Goal: Information Seeking & Learning: Learn about a topic

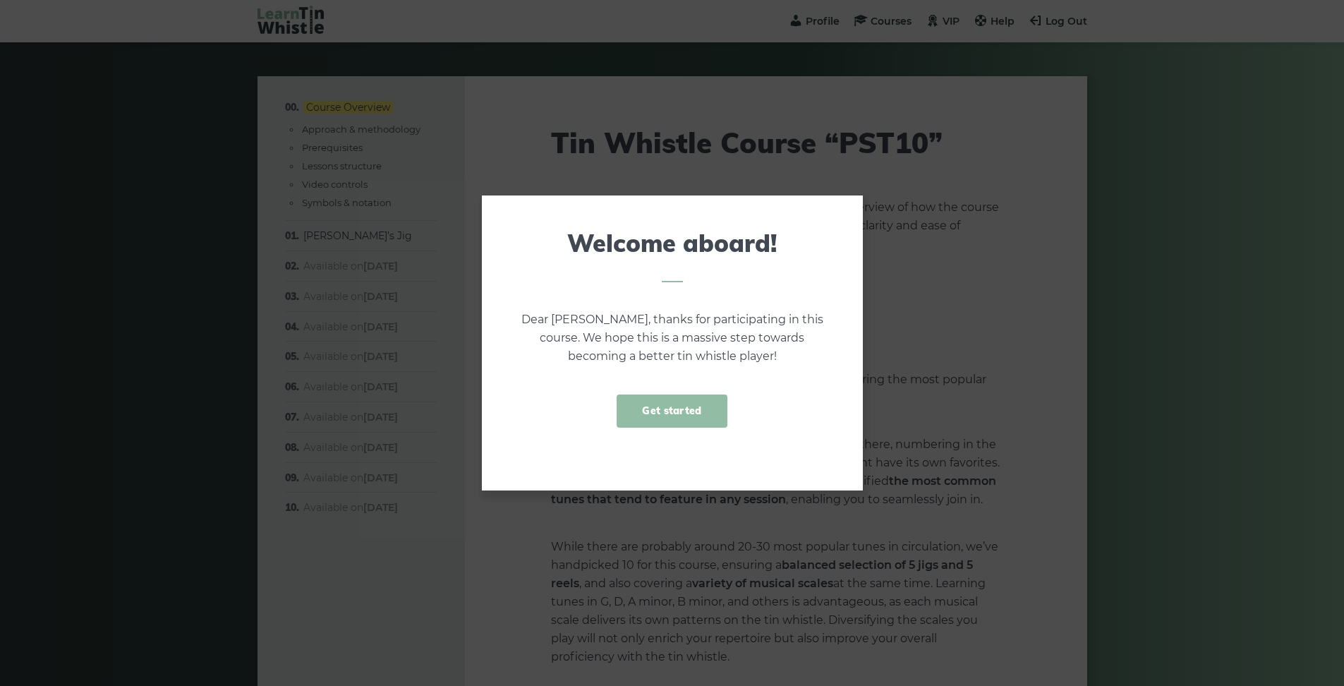
click at [689, 416] on link "Get started" at bounding box center [671, 410] width 110 height 33
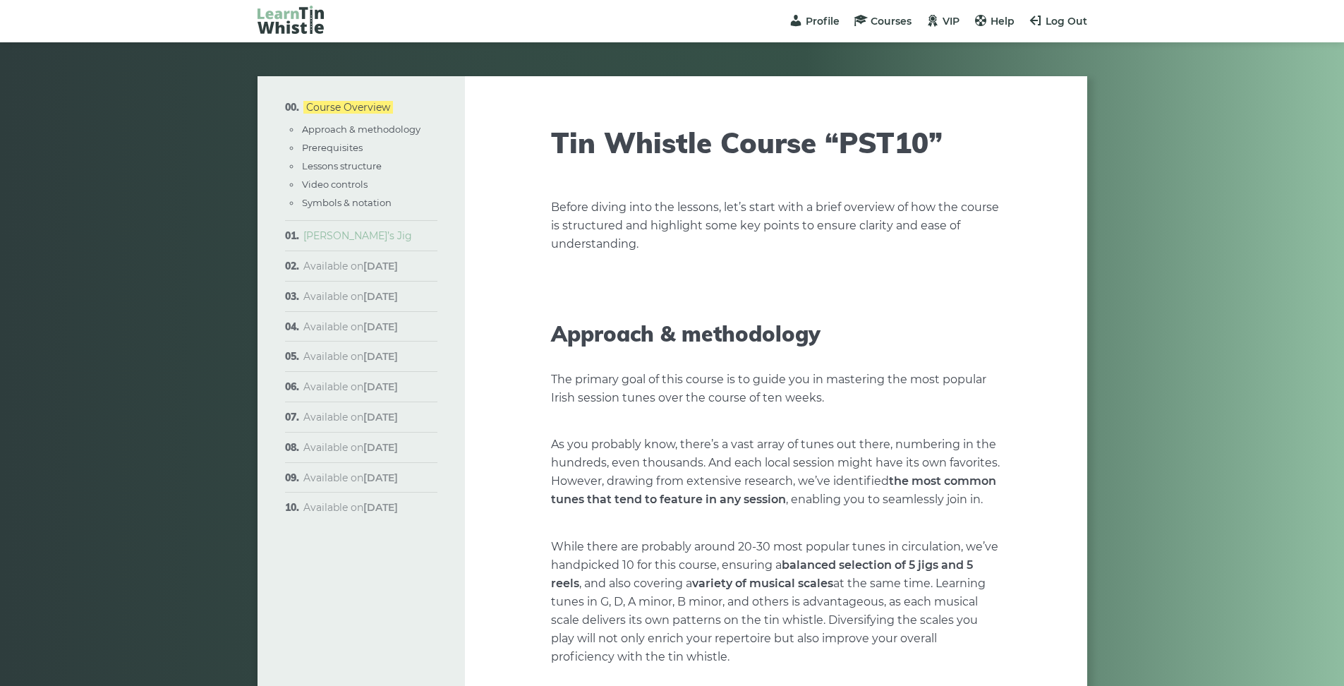
click at [350, 240] on link "[PERSON_NAME]’s Jig" at bounding box center [357, 235] width 109 height 13
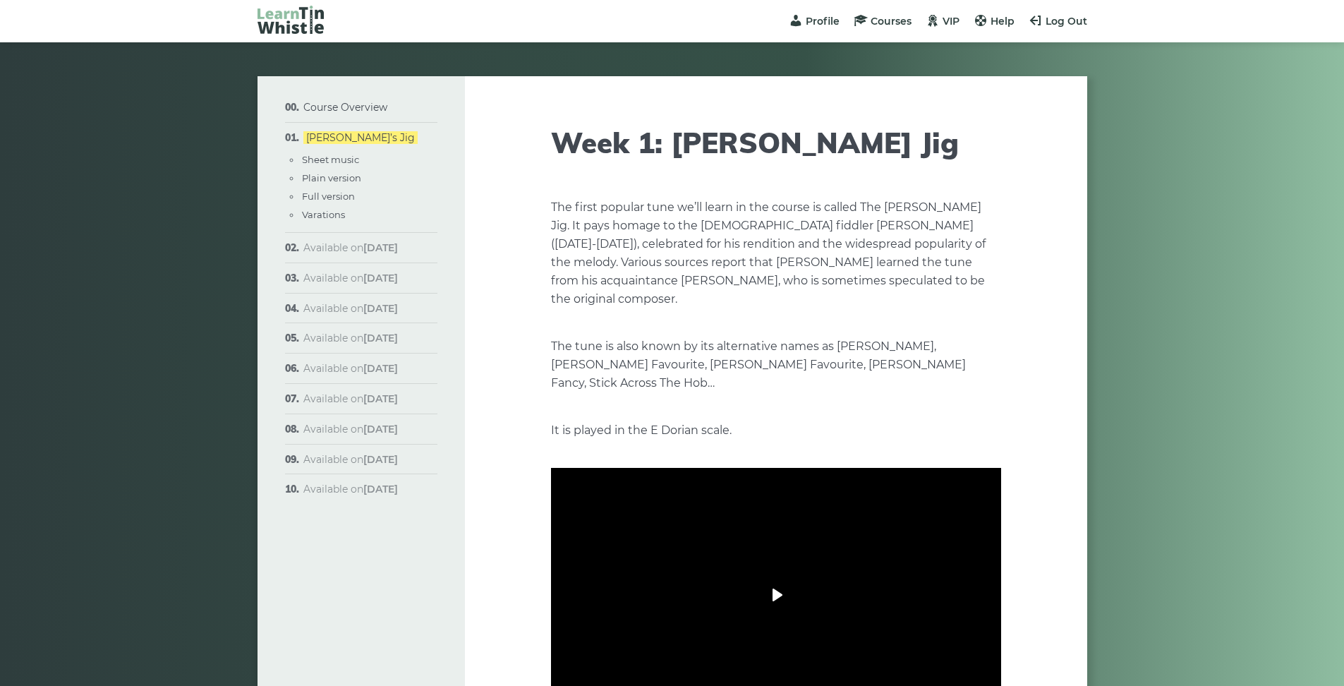
click at [771, 578] on button "Play" at bounding box center [775, 595] width 49 height 34
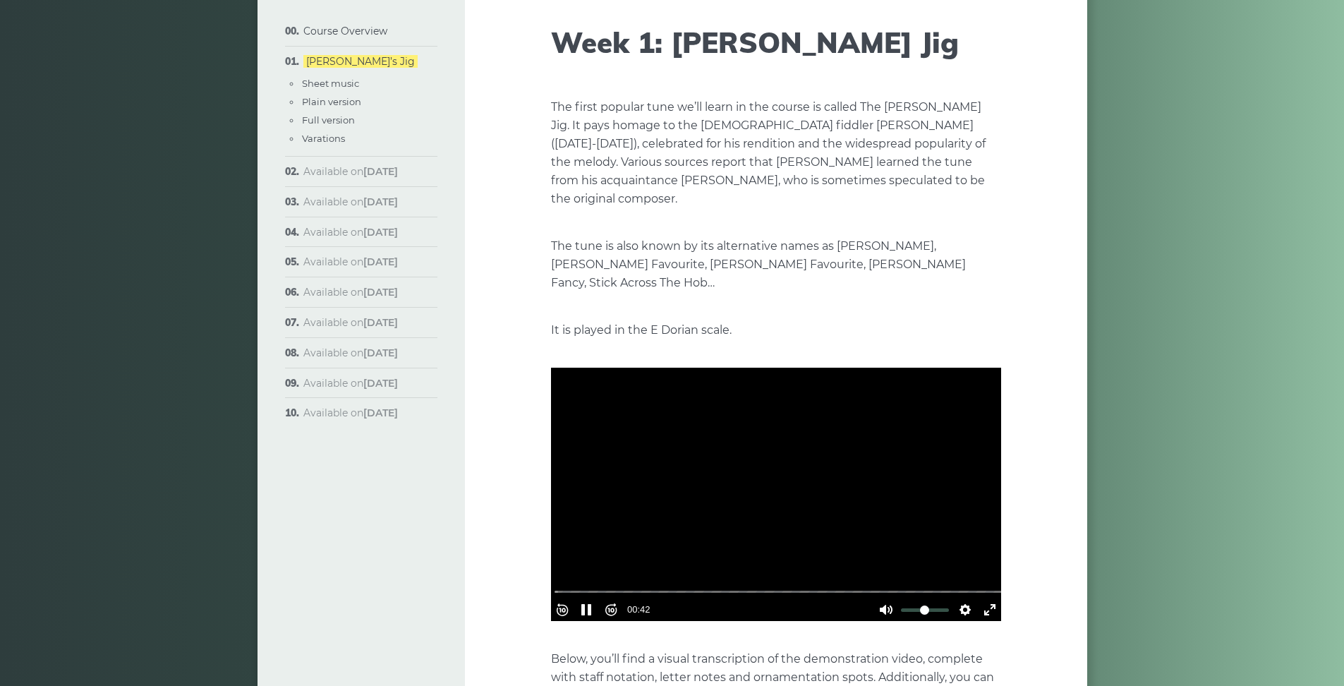
scroll to position [103, 0]
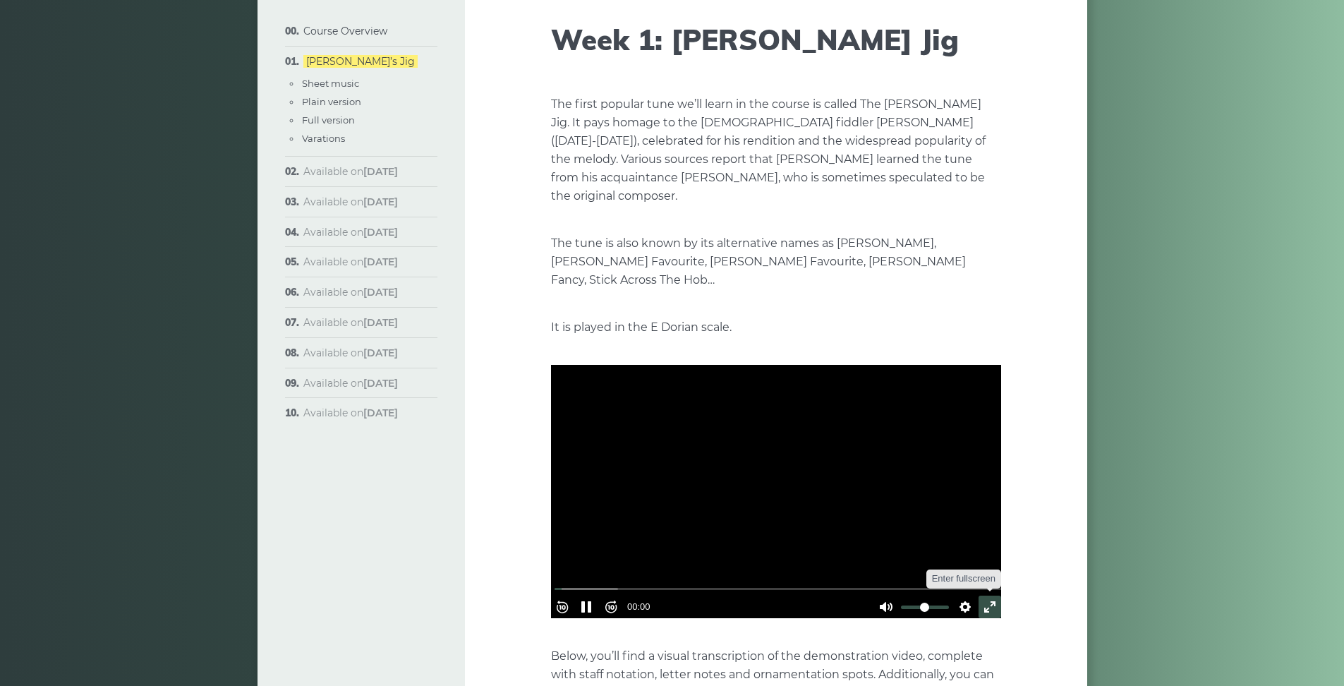
click at [985, 595] on button "Exit fullscreen Enter fullscreen" at bounding box center [989, 606] width 23 height 23
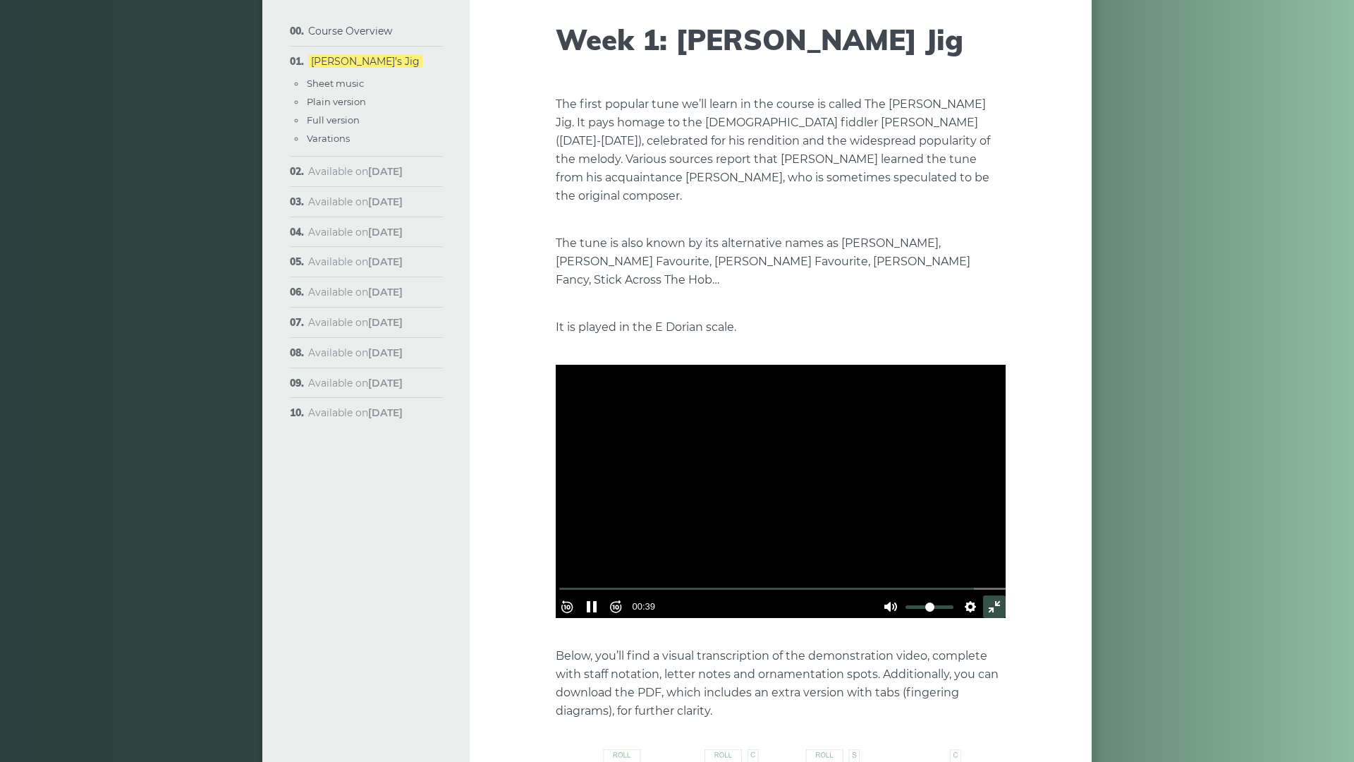
type input "*****"
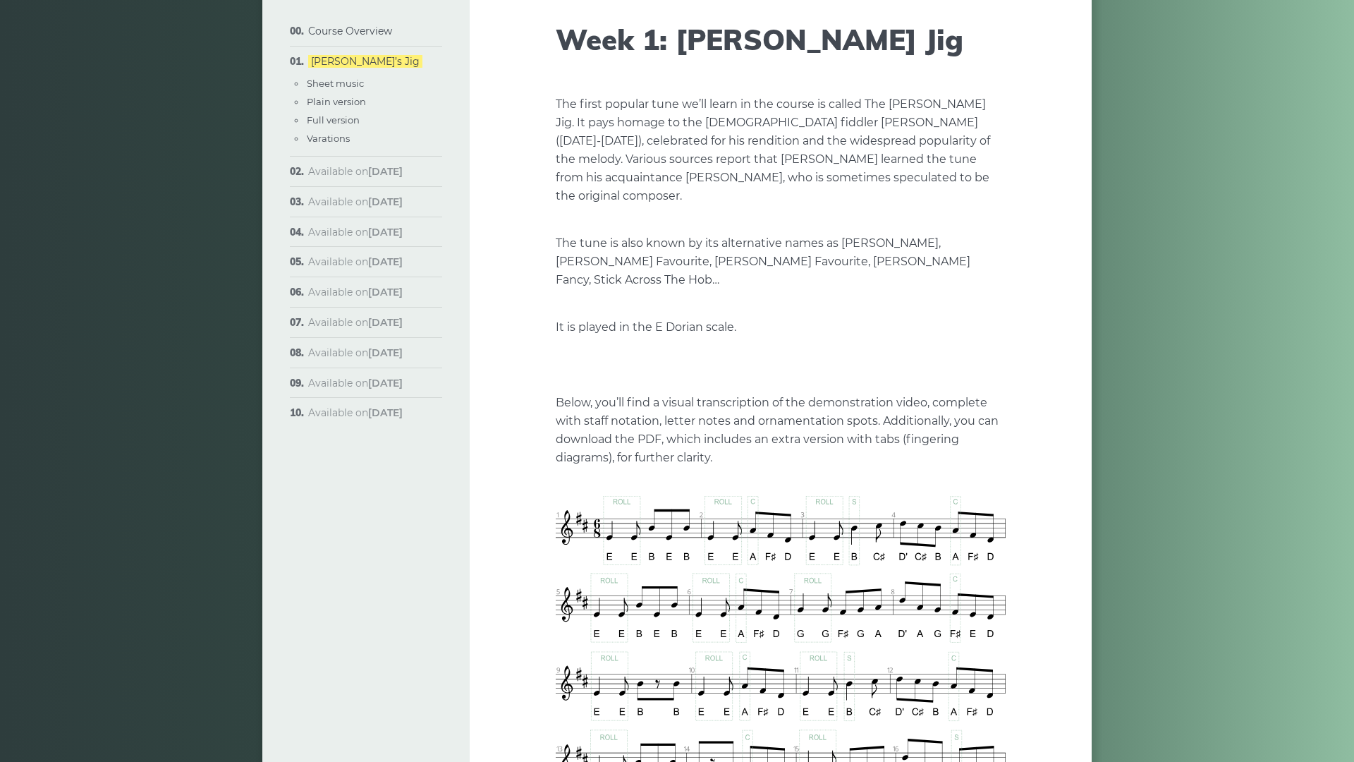
type input "***"
click at [954, 487] on input "Volume" at bounding box center [930, 479] width 48 height 13
type input "***"
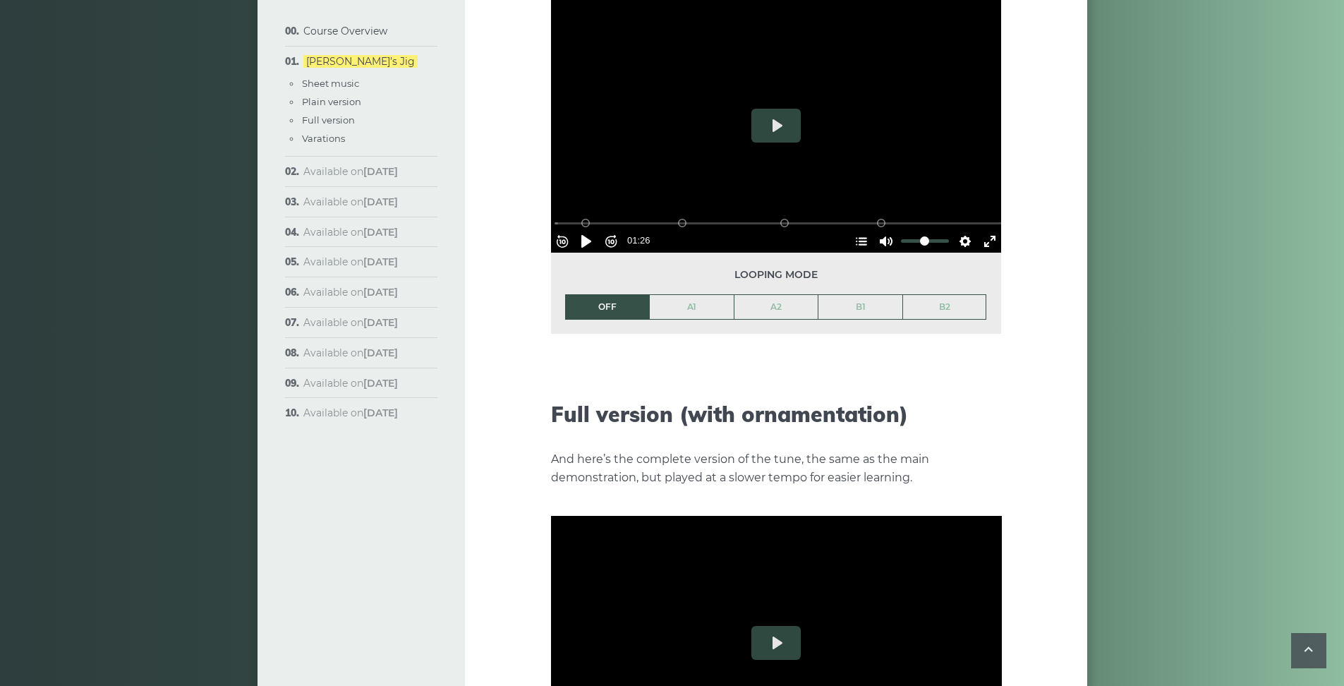
scroll to position [1553, 0]
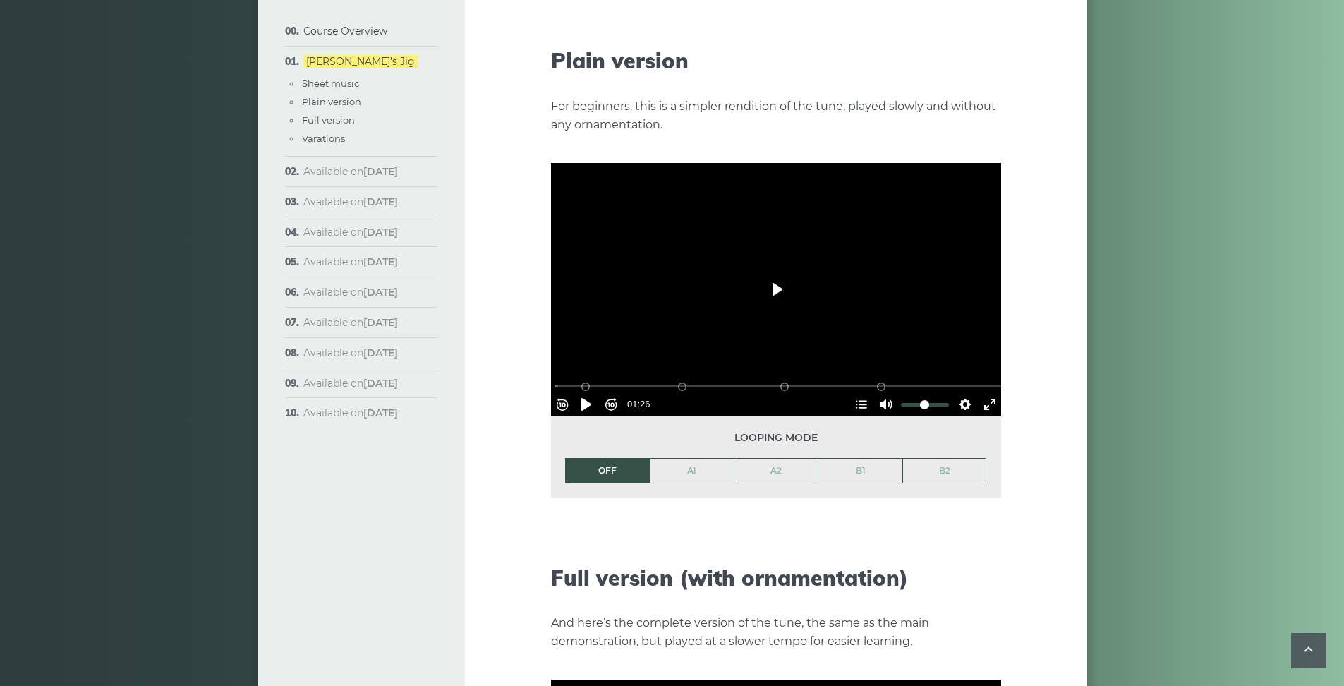
click at [772, 272] on button "Play" at bounding box center [775, 289] width 49 height 34
click at [983, 393] on button "Exit fullscreen Enter fullscreen" at bounding box center [989, 404] width 23 height 23
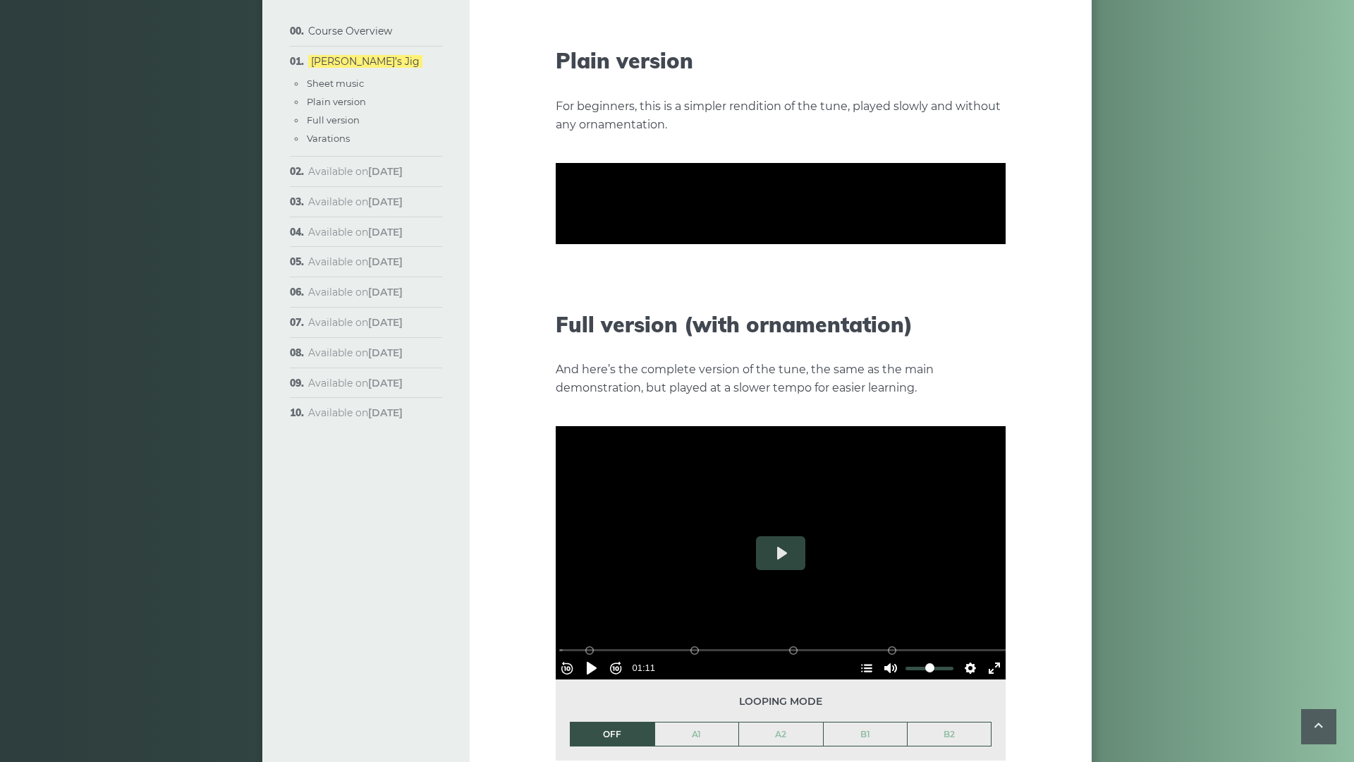
click at [559, 308] on input "Seek" at bounding box center [783, 300] width 449 height 13
click at [580, 330] on button "Pause Play" at bounding box center [591, 319] width 23 height 23
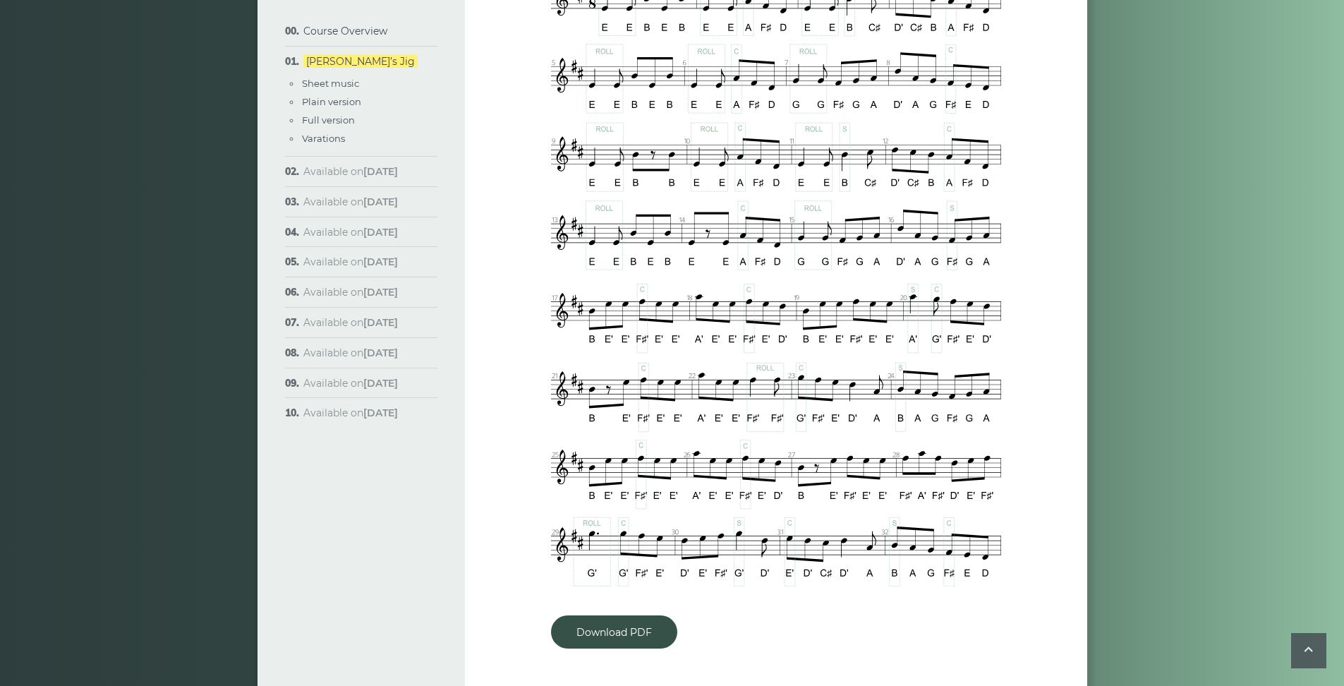
scroll to position [1131, 0]
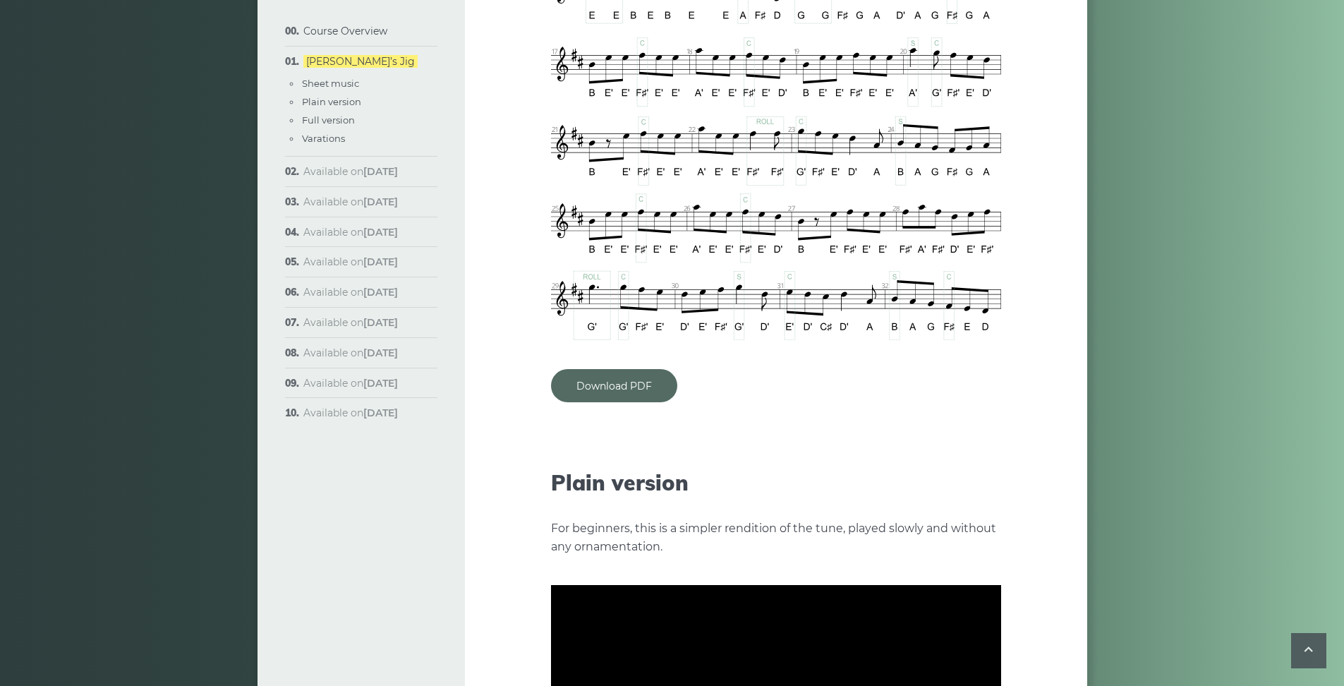
click at [591, 372] on link "Download PDF" at bounding box center [614, 385] width 126 height 33
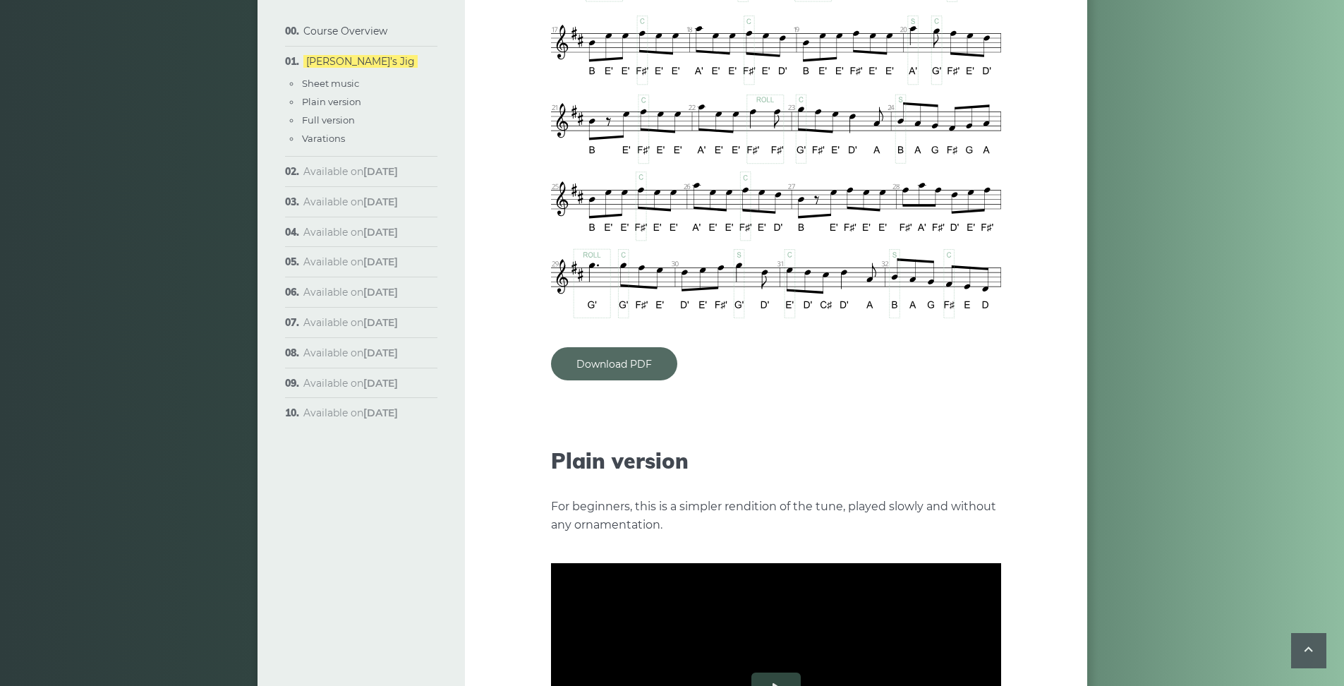
scroll to position [1361, 0]
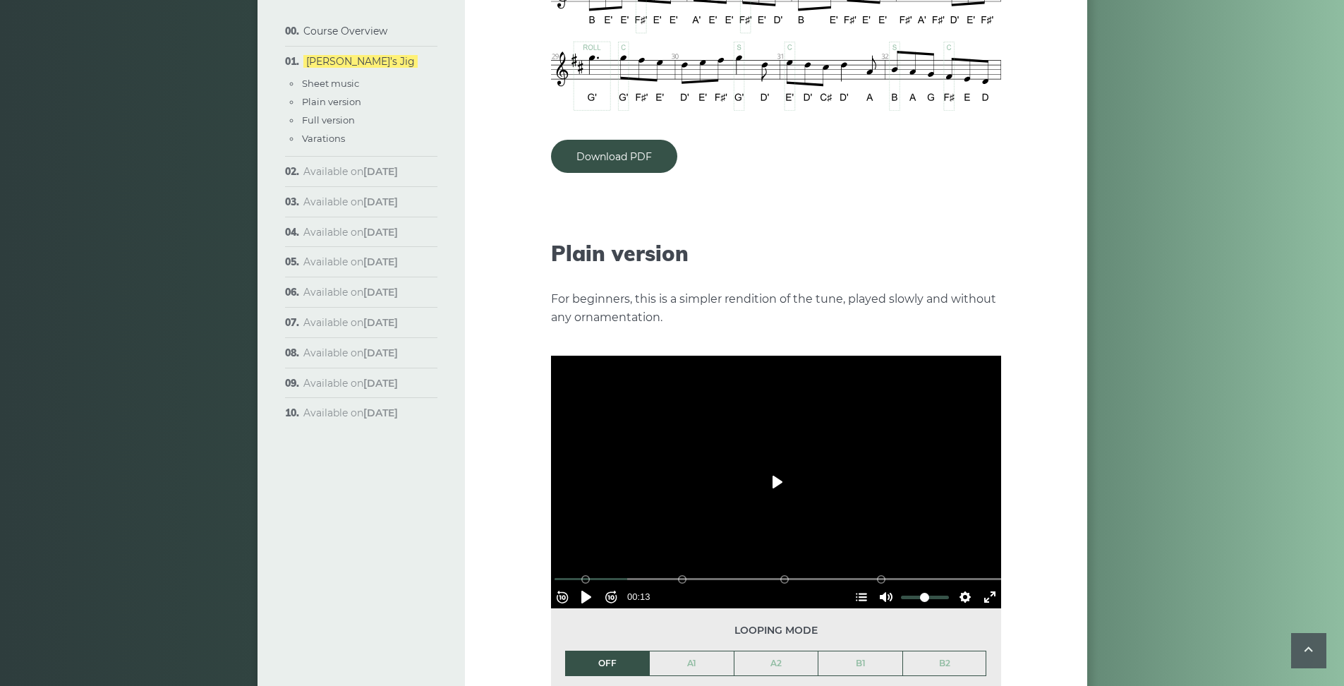
click at [793, 472] on button "Play" at bounding box center [775, 482] width 49 height 34
click at [596, 585] on button "Pause Play" at bounding box center [586, 596] width 23 height 23
type input "*****"
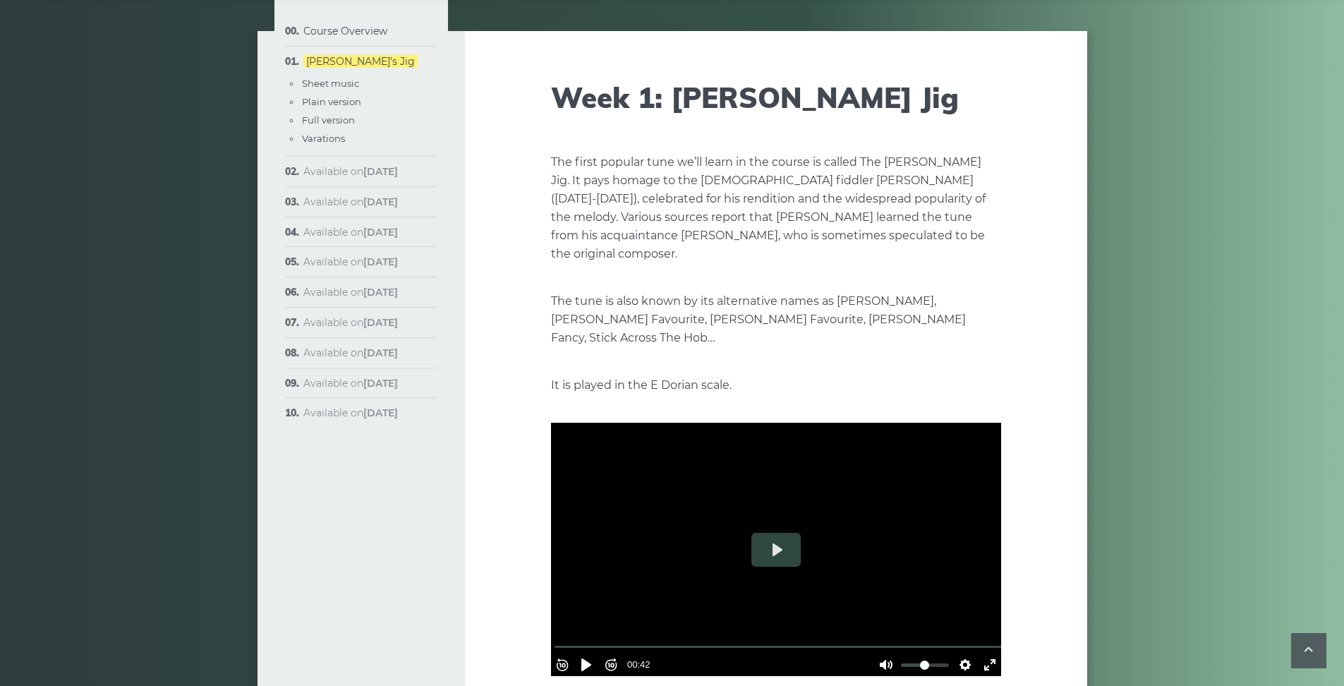
scroll to position [18, 0]
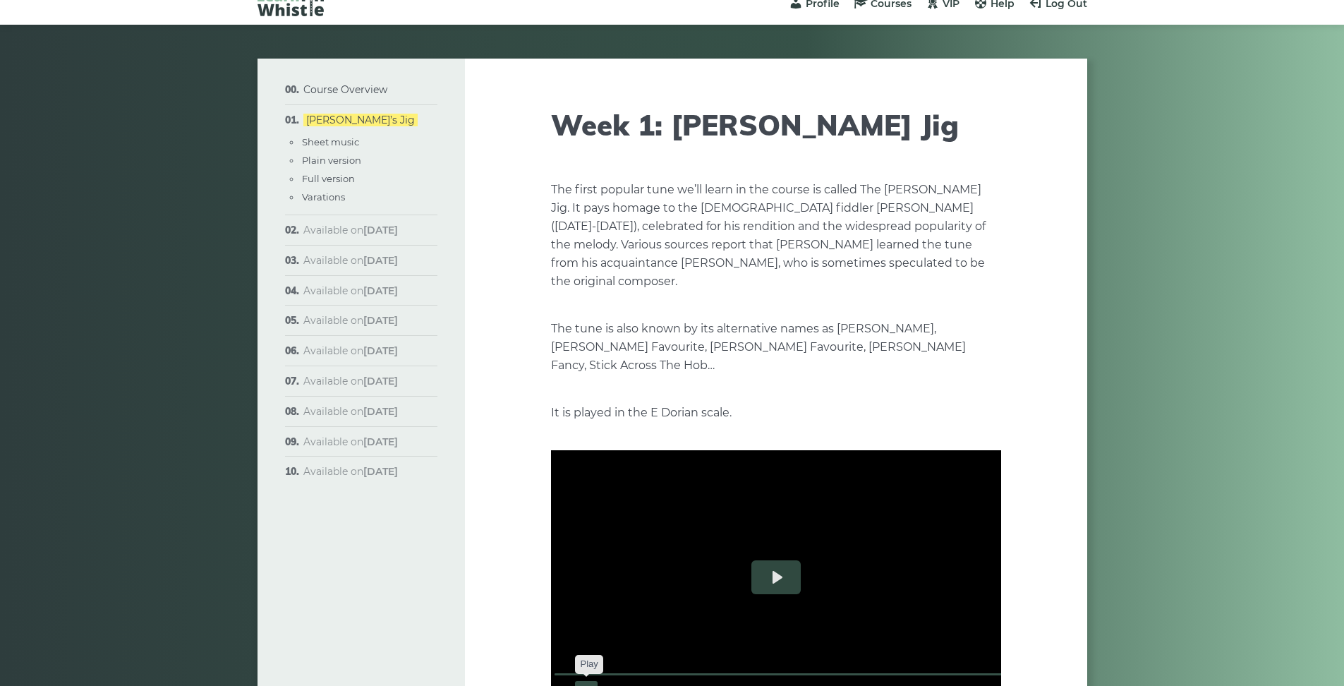
click at [592, 681] on button "Pause Play" at bounding box center [586, 692] width 23 height 23
click at [597, 681] on button "Pause Play" at bounding box center [586, 692] width 23 height 23
type input "*"
click at [558, 667] on input "Seek" at bounding box center [778, 673] width 449 height 13
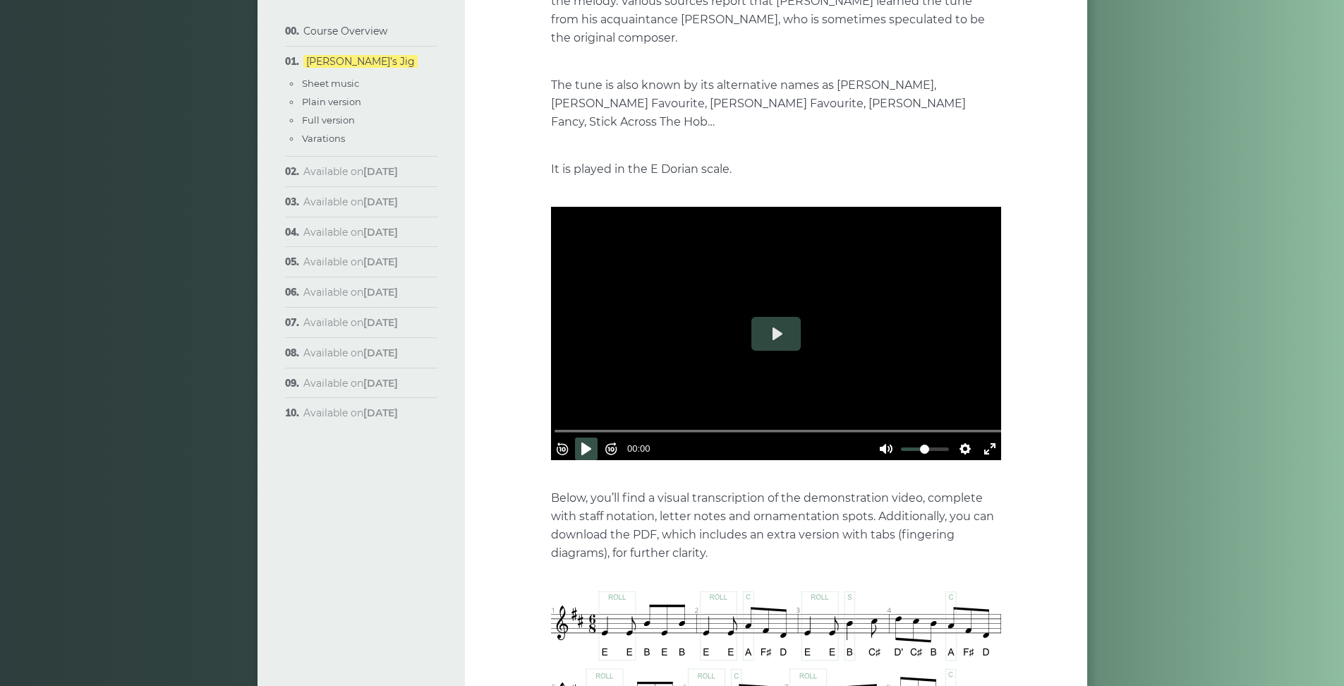
scroll to position [487, 0]
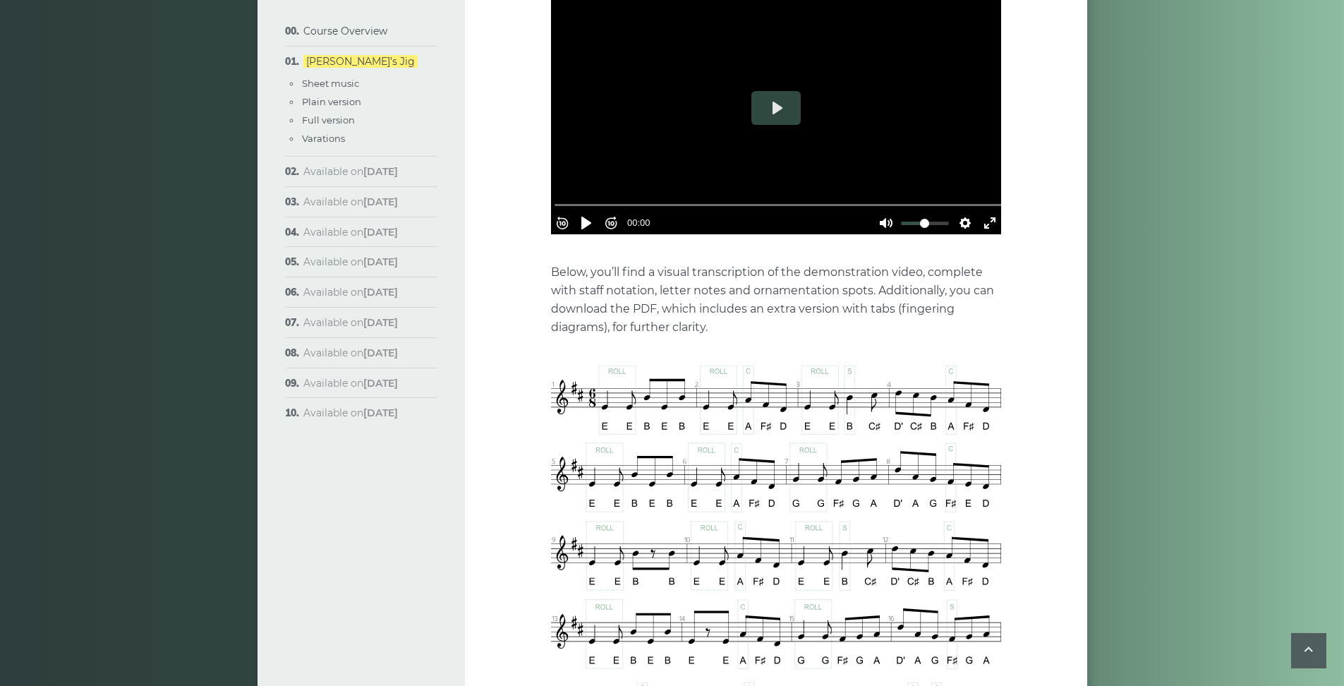
click at [564, 492] on img at bounding box center [776, 674] width 450 height 619
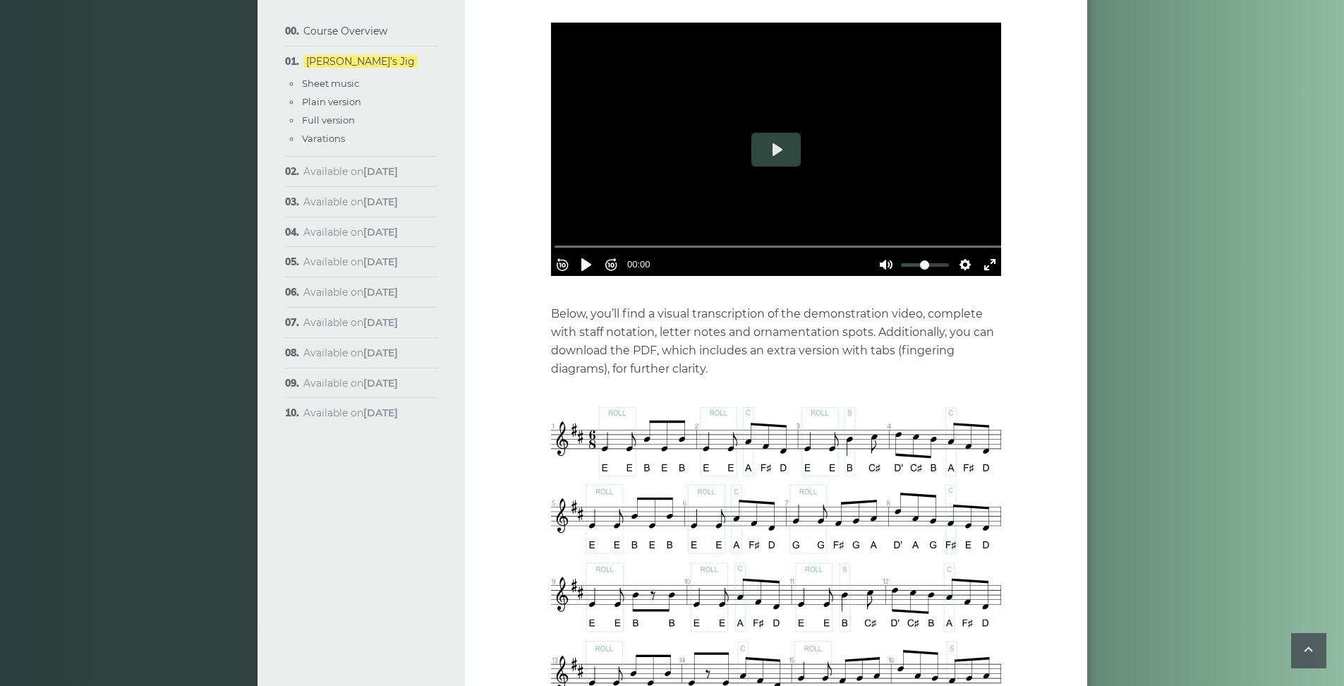
scroll to position [0, 0]
